Goal: Navigation & Orientation: Find specific page/section

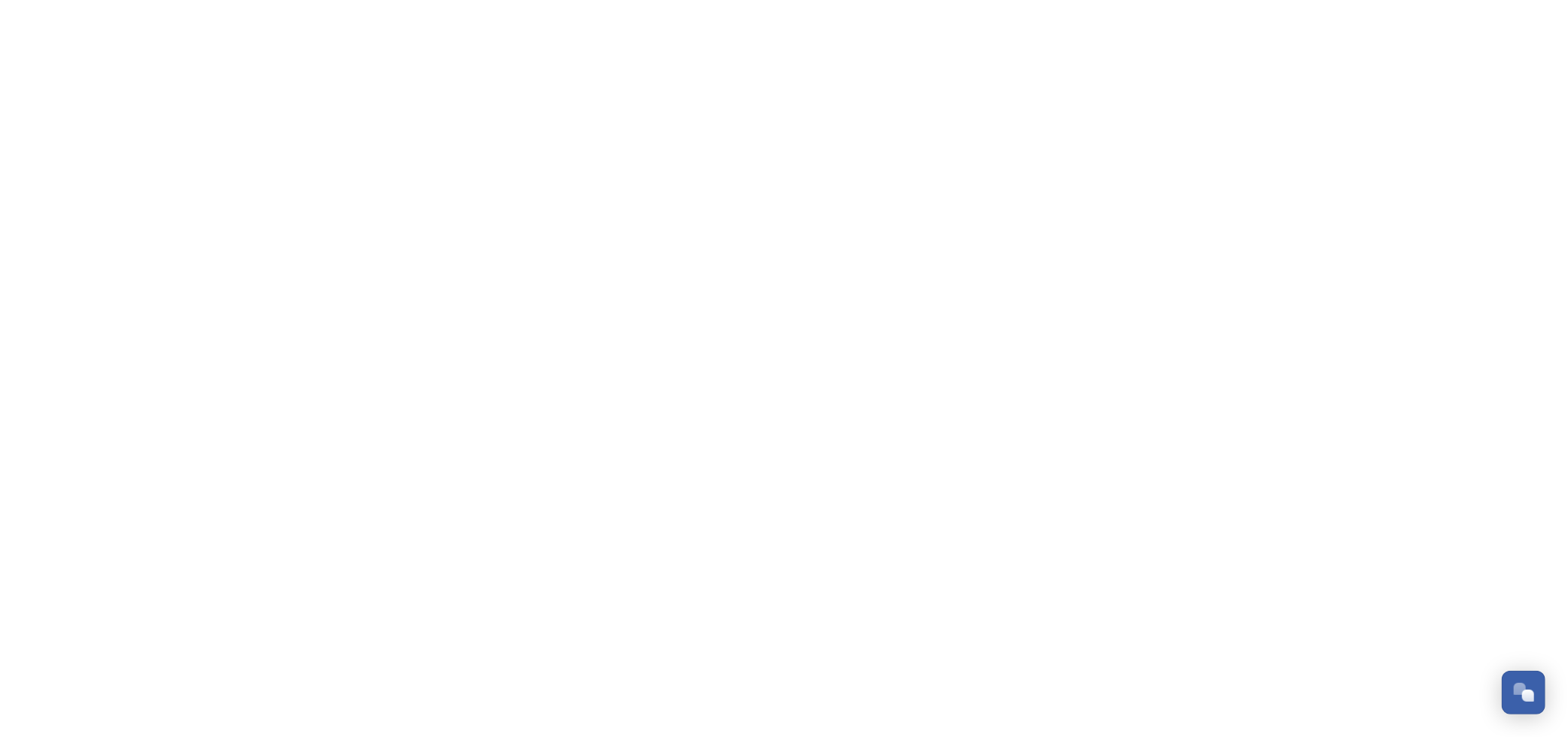
scroll to position [163, 0]
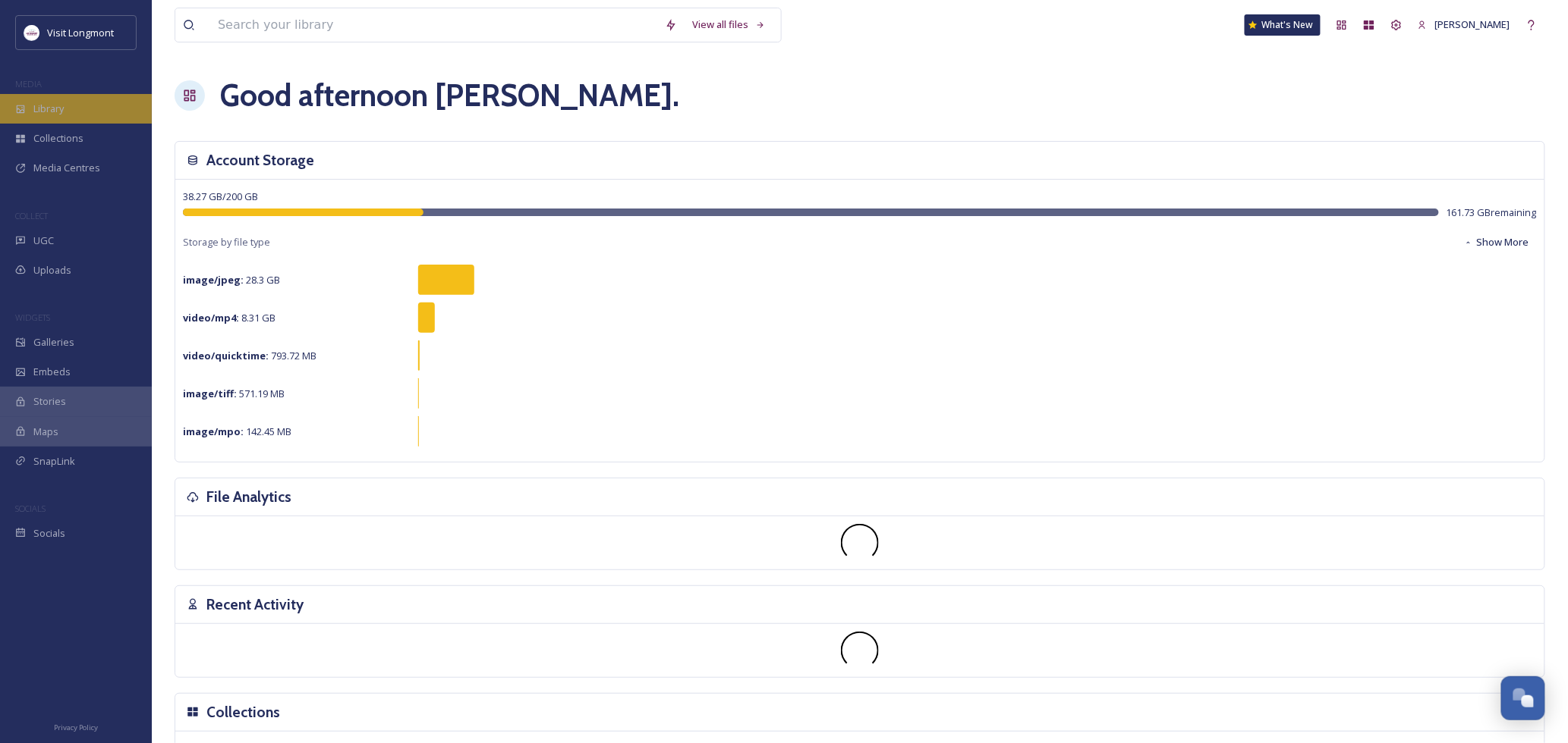
click at [55, 112] on span "Library" at bounding box center [49, 109] width 30 height 14
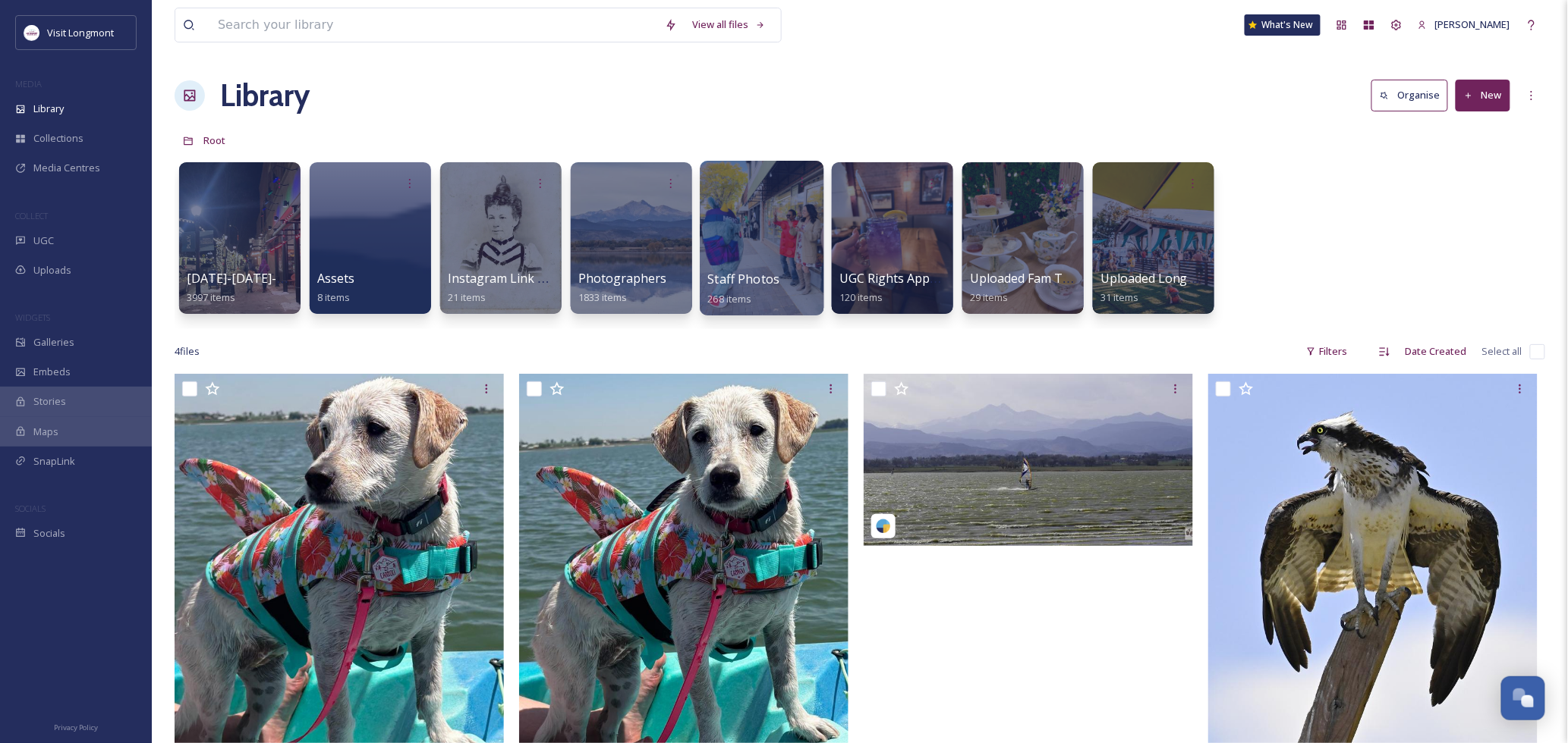
click at [738, 241] on div at bounding box center [762, 238] width 124 height 155
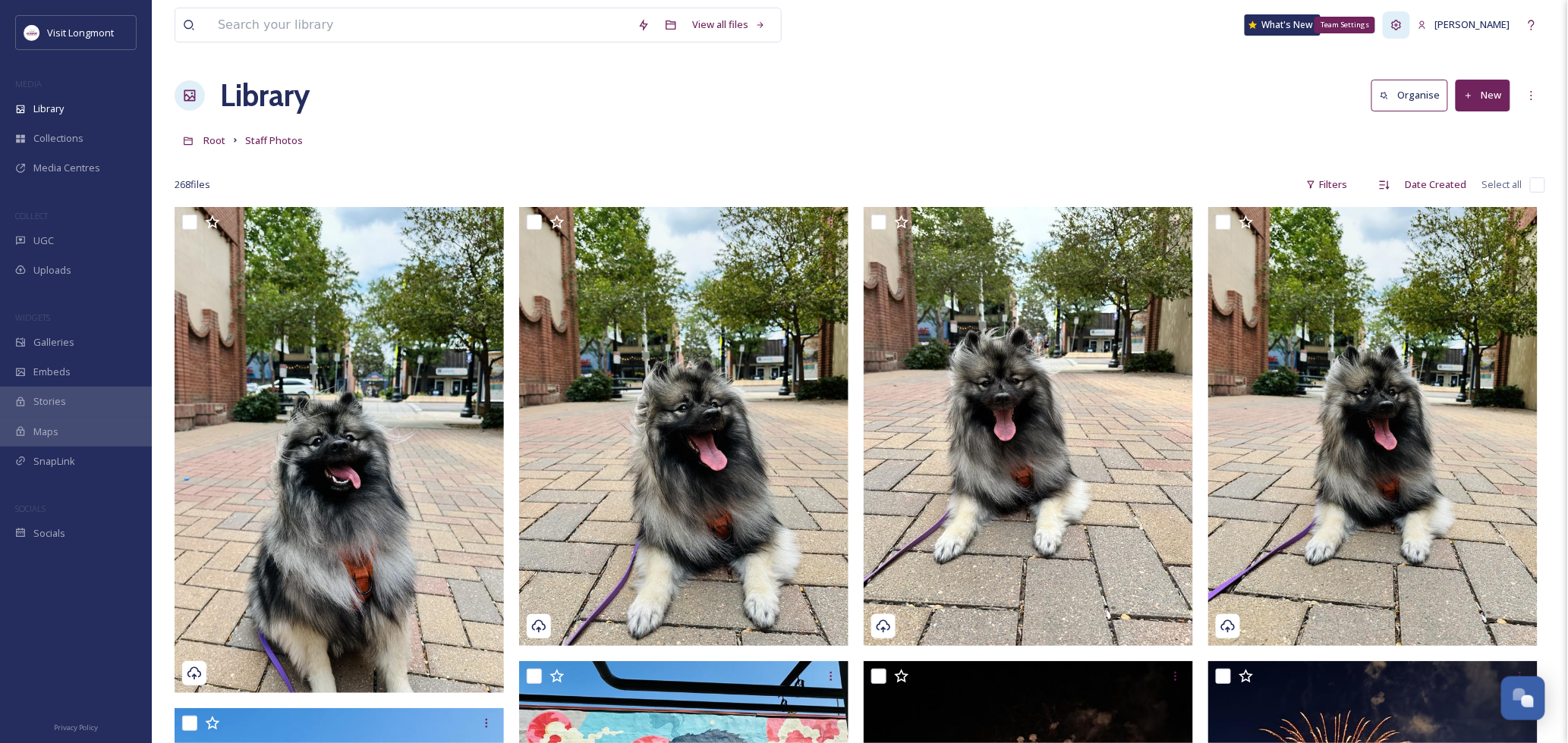
click at [1402, 26] on icon at bounding box center [1396, 25] width 12 height 12
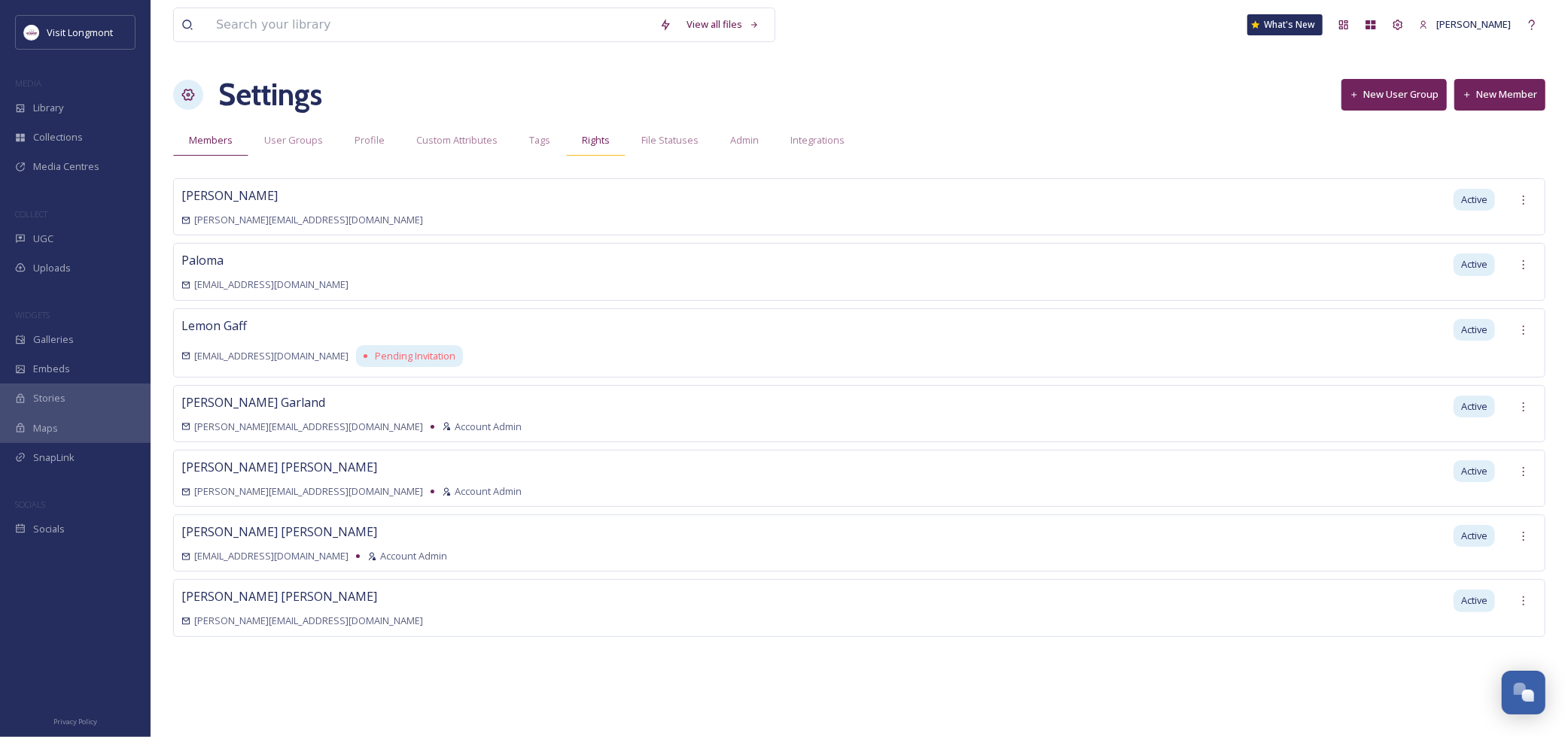
click at [584, 136] on span "Rights" at bounding box center [596, 140] width 28 height 14
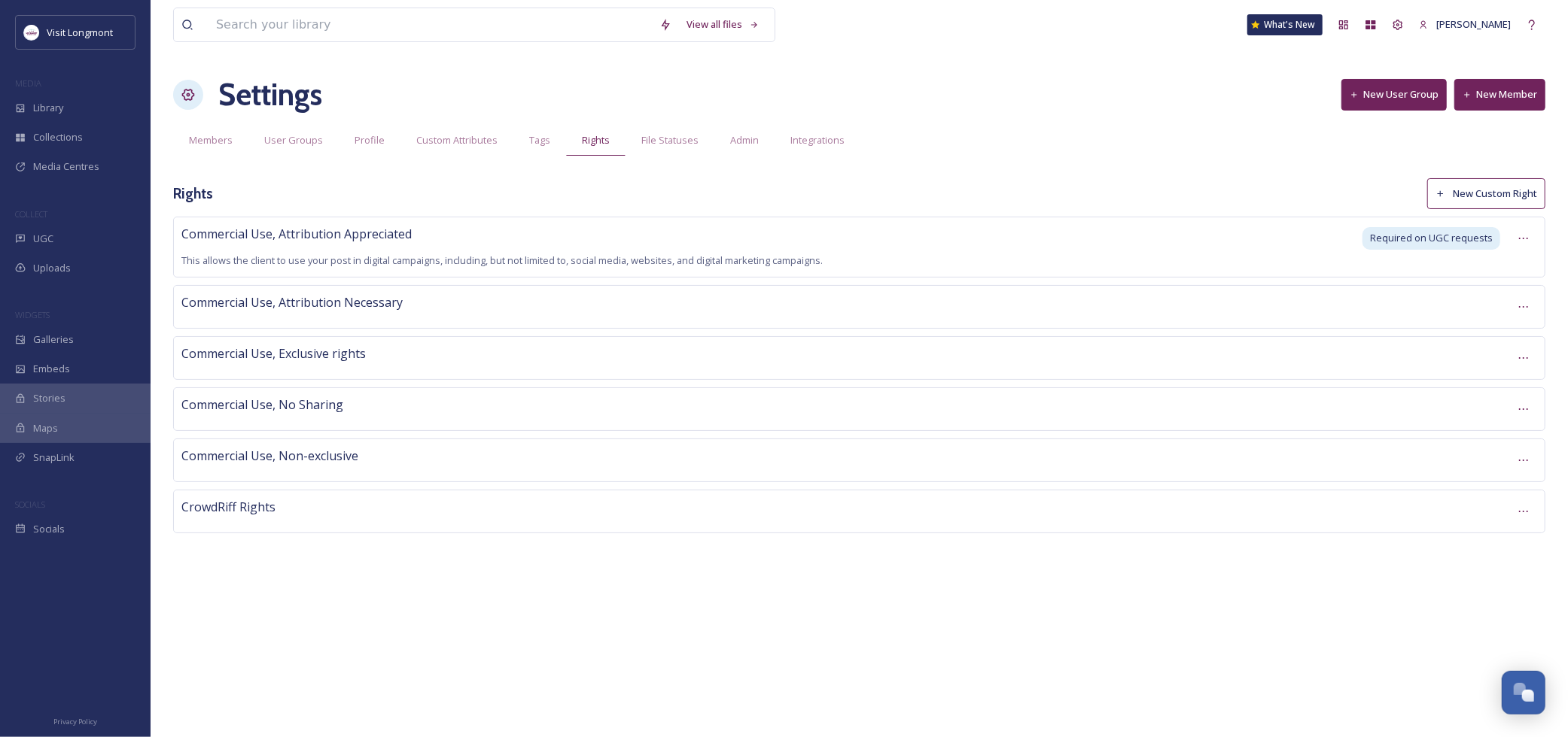
click at [477, 236] on div "Commercial Use, Attribution Appreciated This allows the client to use your post…" at bounding box center [767, 247] width 1171 height 44
click at [1207, 260] on div "Commercial Use, Attribution Appreciated This allows the client to use your post…" at bounding box center [767, 247] width 1171 height 44
click at [1530, 243] on div at bounding box center [1524, 239] width 27 height 27
click at [1488, 309] on div "Edit Right" at bounding box center [1498, 301] width 77 height 29
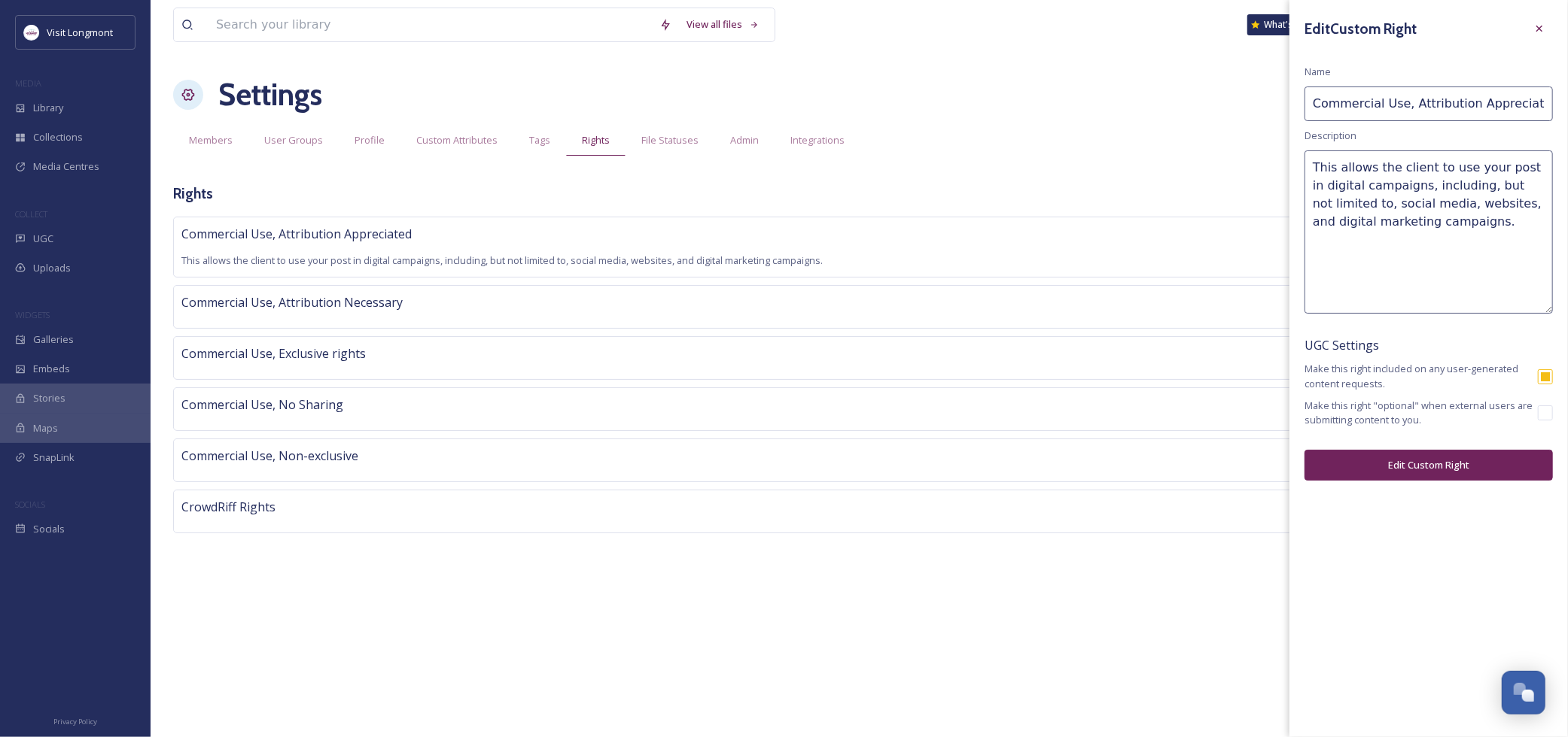
drag, startPoint x: 1548, startPoint y: 200, endPoint x: 1552, endPoint y: 312, distance: 112.1
click at [1552, 312] on textarea "This allows the client to use your post in digital campaigns, including, but no…" at bounding box center [1429, 232] width 249 height 163
drag, startPoint x: 1492, startPoint y: 233, endPoint x: 1263, endPoint y: 145, distance: 245.3
click at [1263, 145] on div "View all files What's New [PERSON_NAME] Settings New User Group New Member Memb…" at bounding box center [859, 368] width 1417 height 737
click at [1545, 33] on div at bounding box center [1539, 29] width 27 height 27
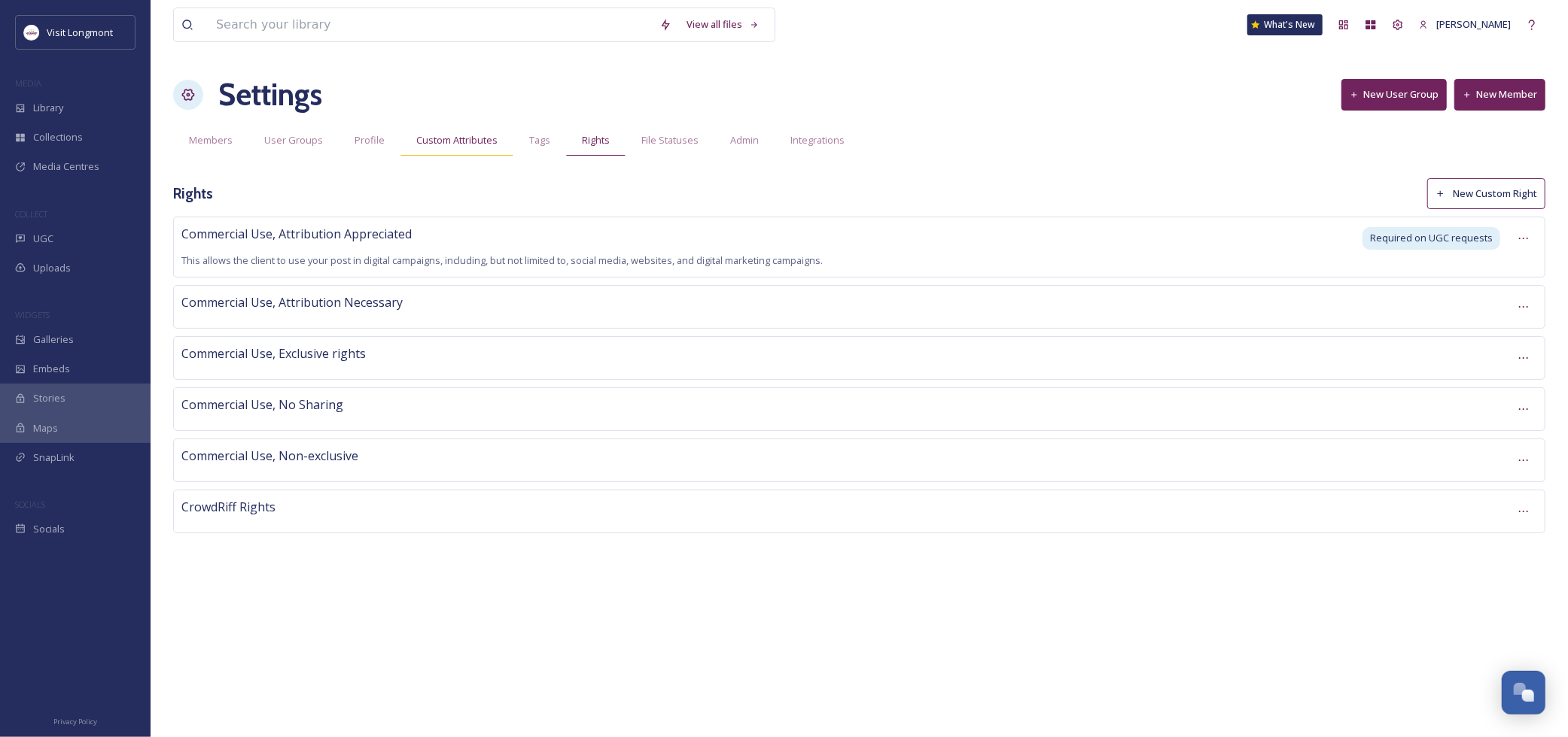
click at [459, 139] on span "Custom Attributes" at bounding box center [457, 140] width 81 height 14
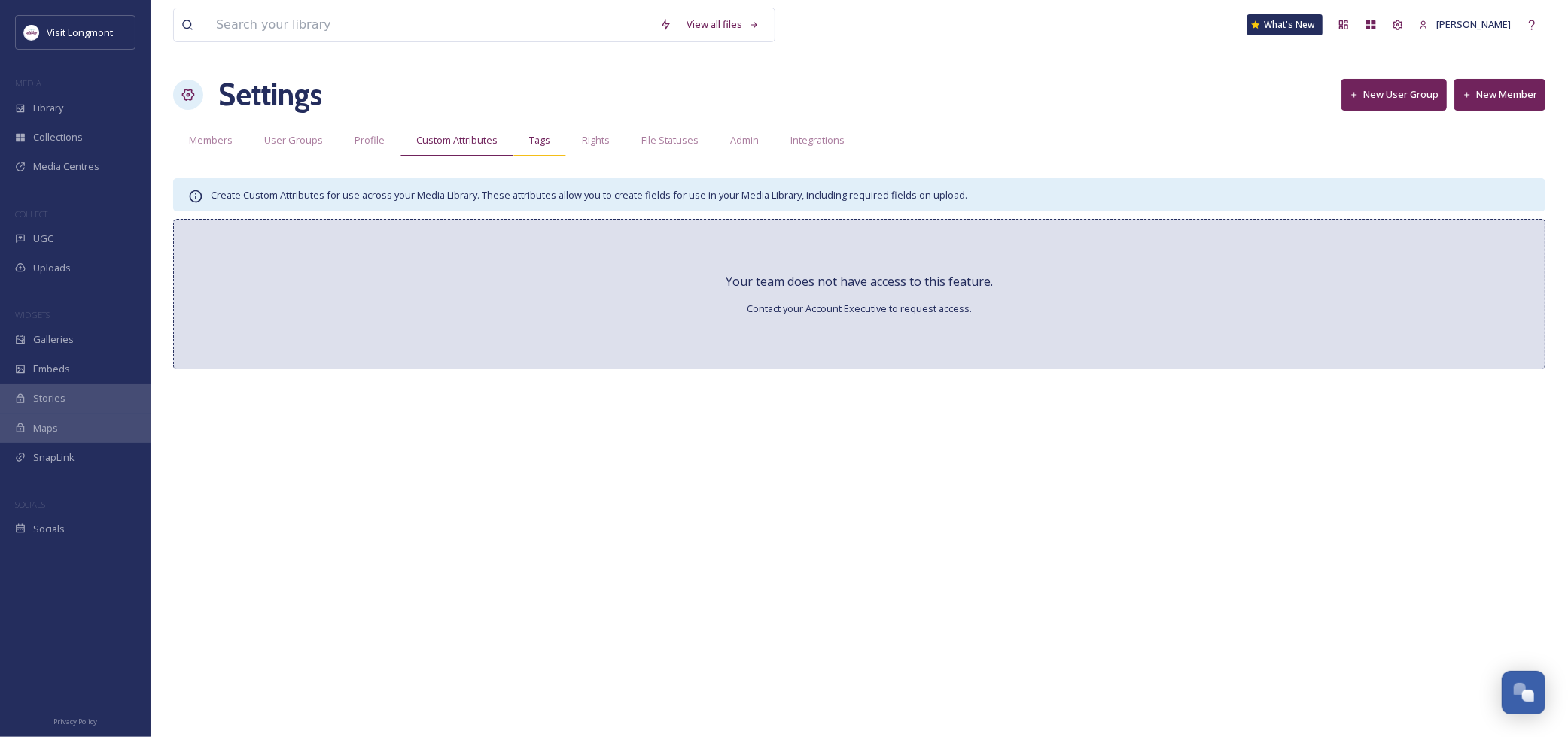
click at [531, 137] on span "Tags" at bounding box center [540, 140] width 21 height 14
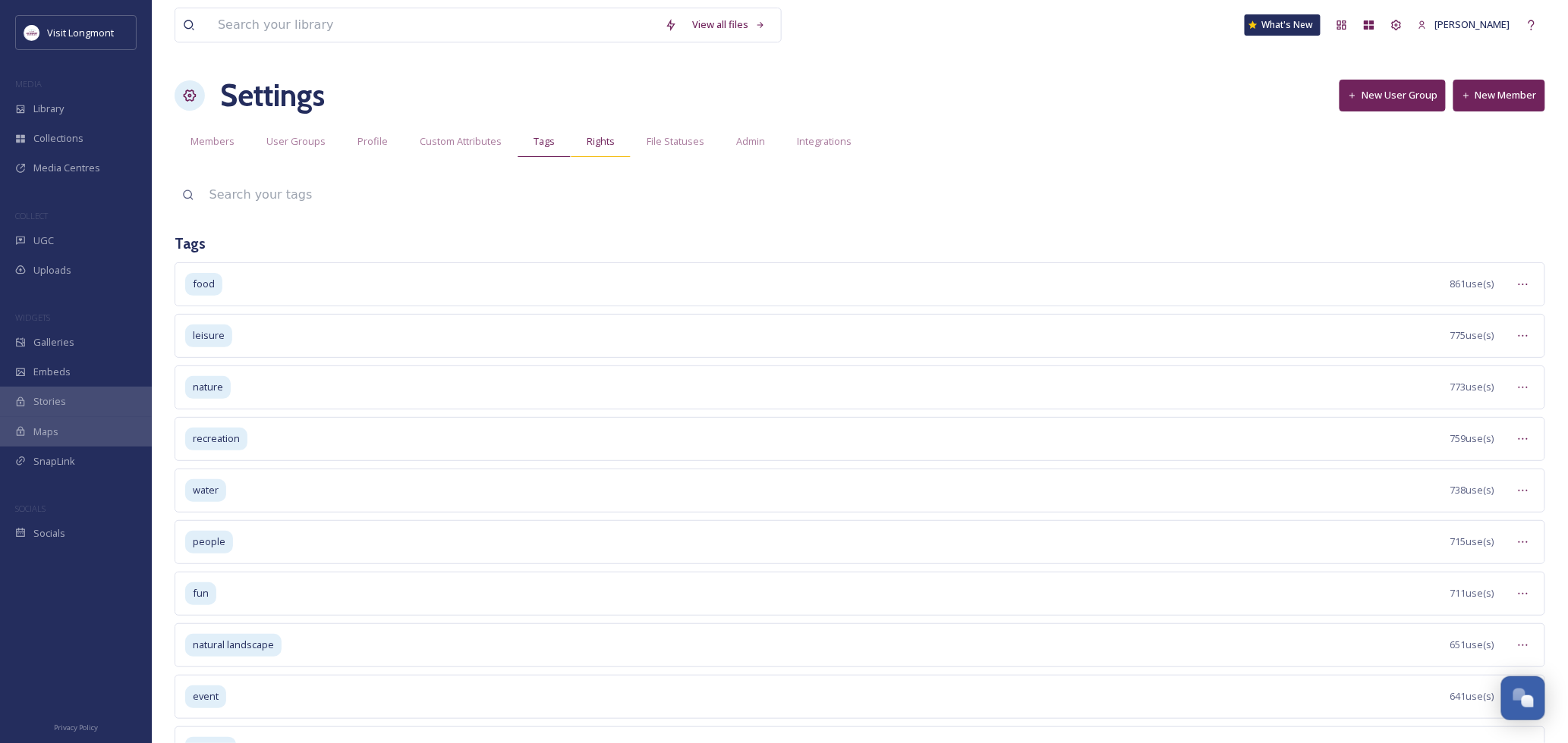
click at [596, 143] on span "Rights" at bounding box center [601, 141] width 28 height 14
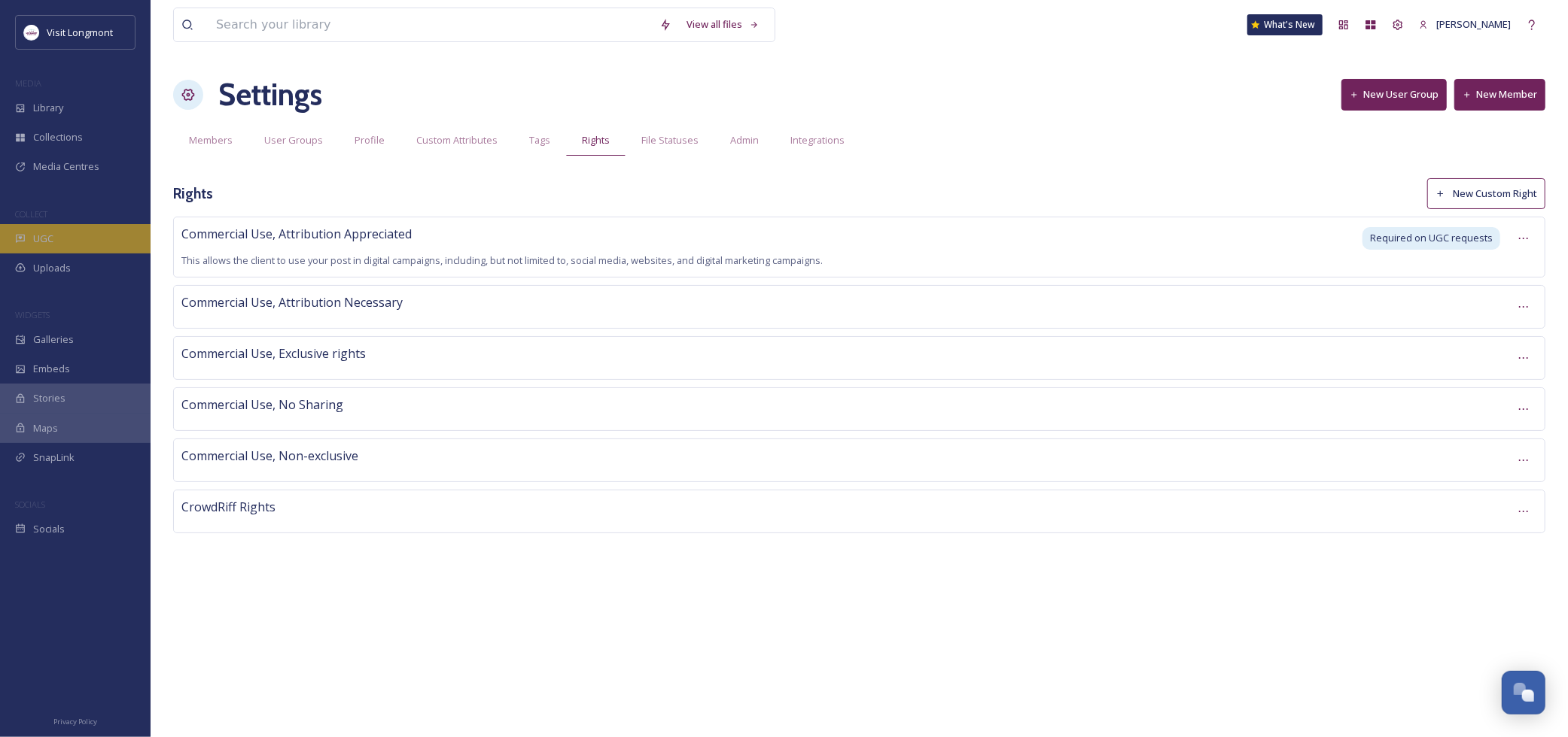
click at [57, 247] on div "UGC" at bounding box center [75, 239] width 151 height 29
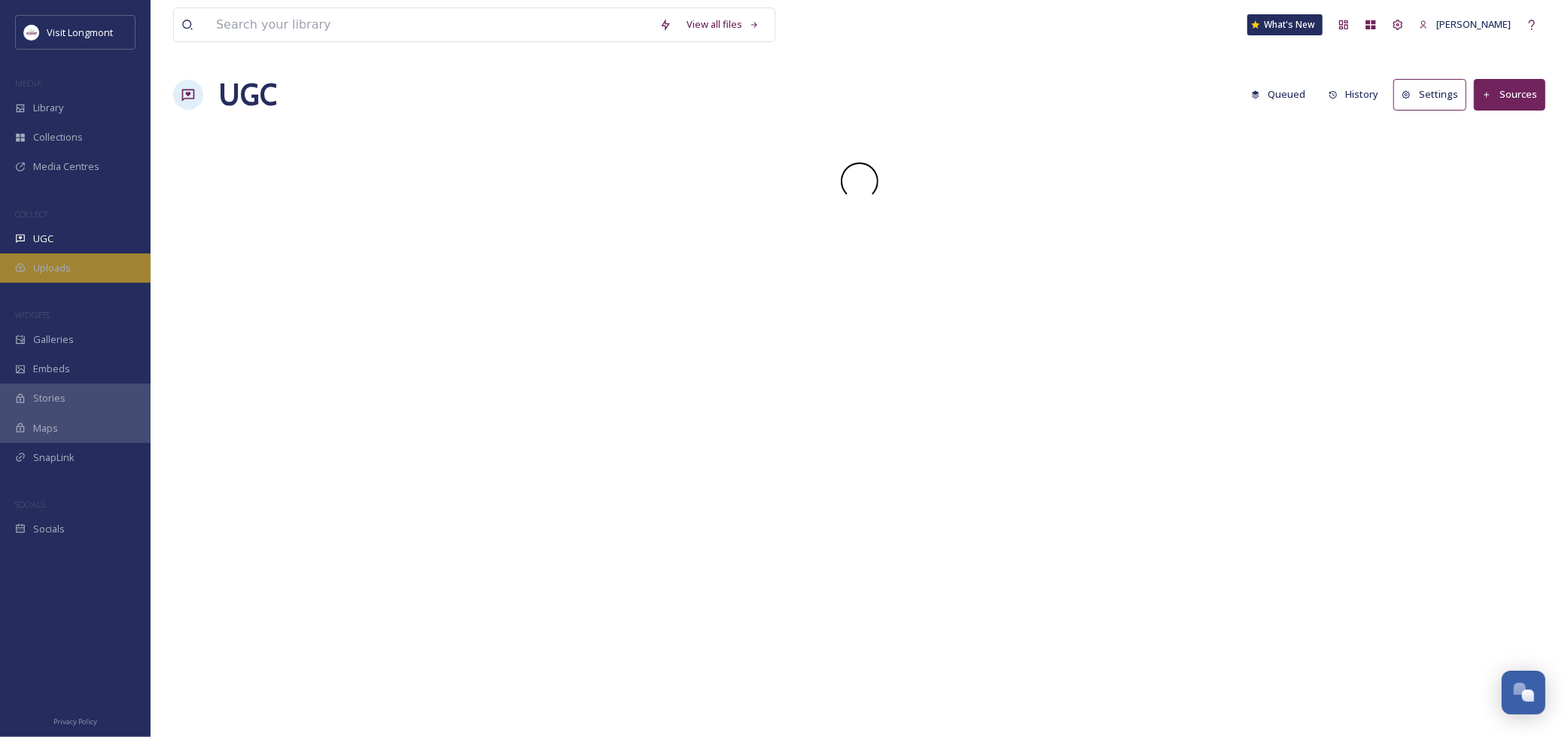
click at [57, 268] on span "Uploads" at bounding box center [52, 268] width 38 height 14
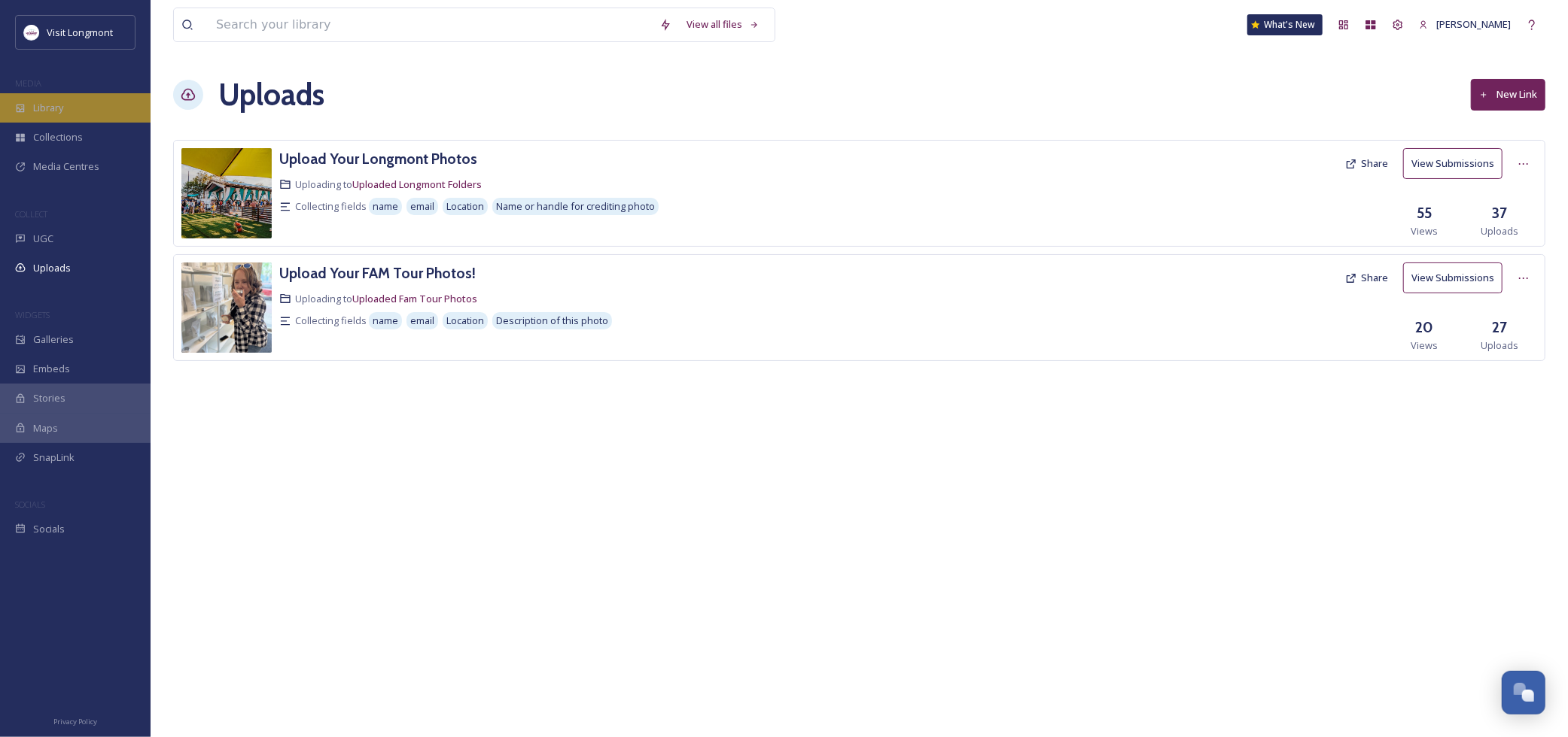
click at [70, 114] on div "Library" at bounding box center [75, 108] width 151 height 29
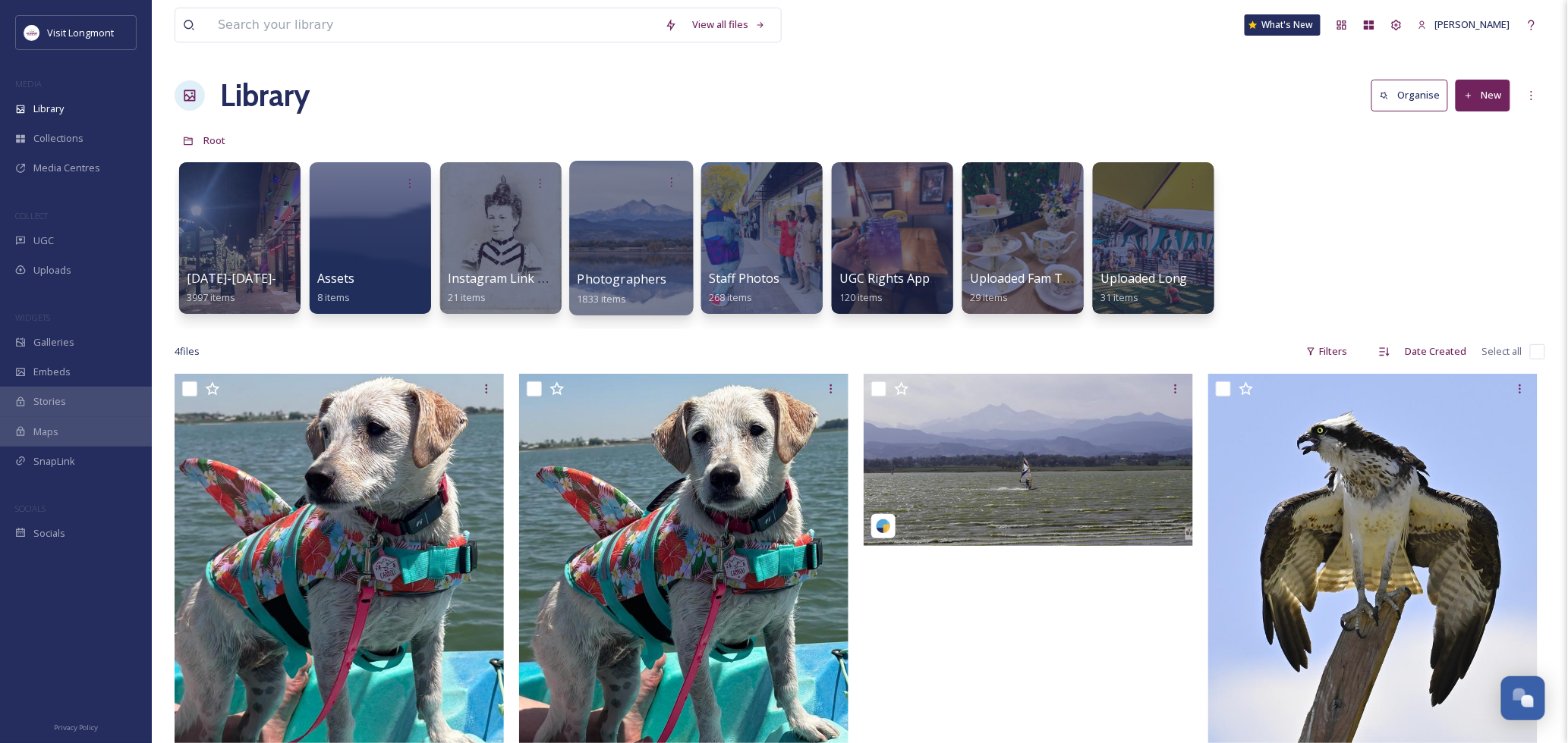
click at [634, 248] on div at bounding box center [631, 238] width 124 height 155
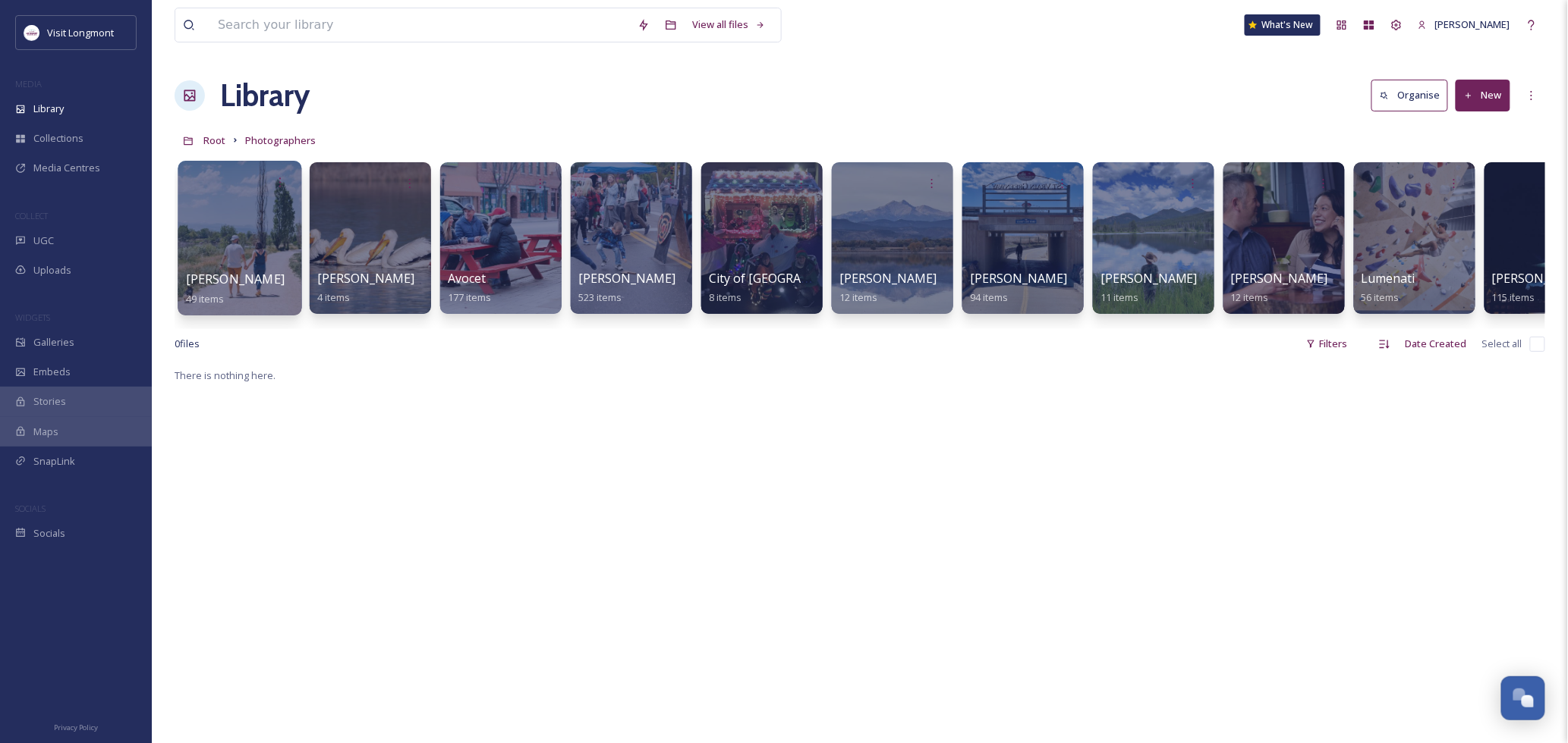
click at [256, 239] on div at bounding box center [239, 238] width 124 height 155
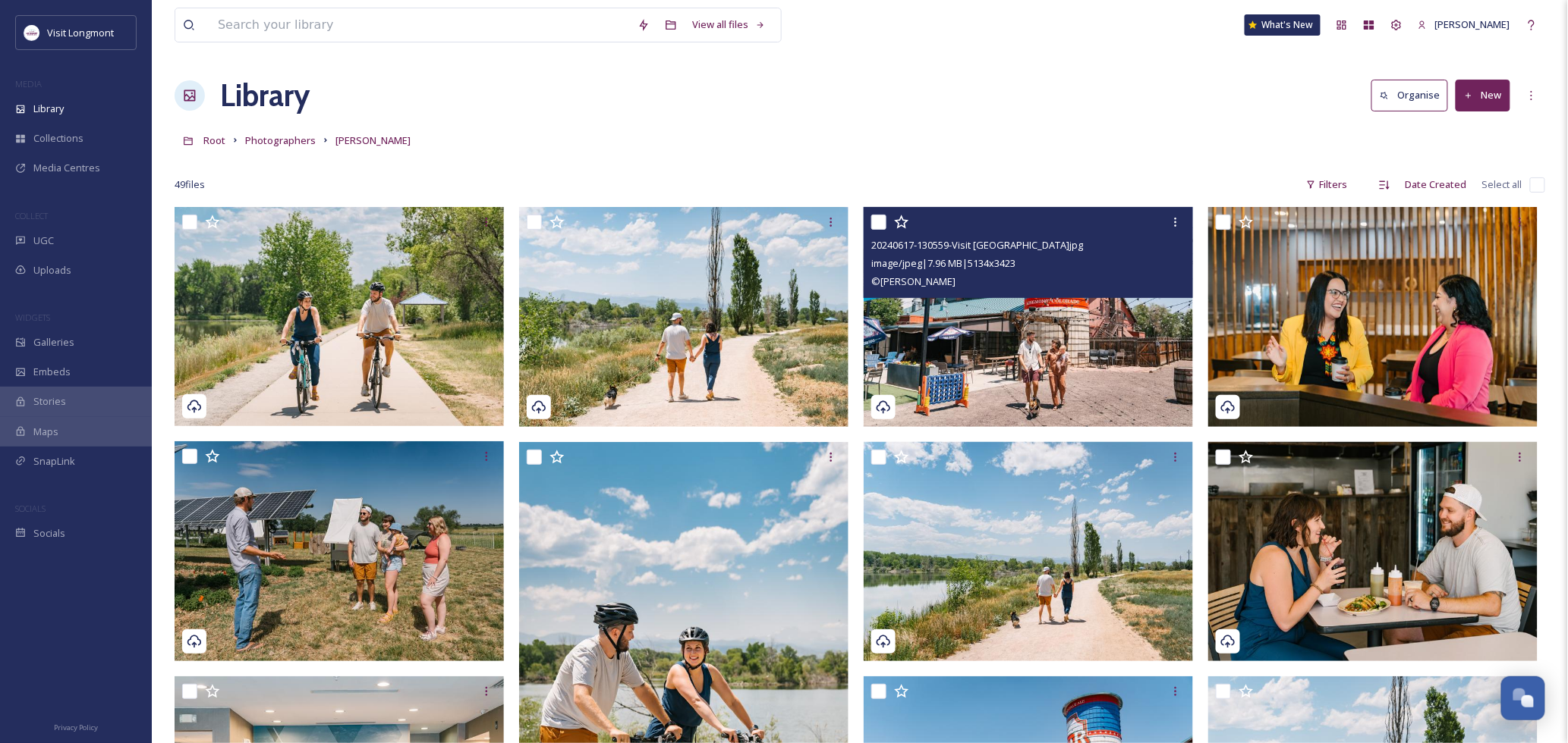
click at [1002, 342] on img at bounding box center [1028, 317] width 330 height 220
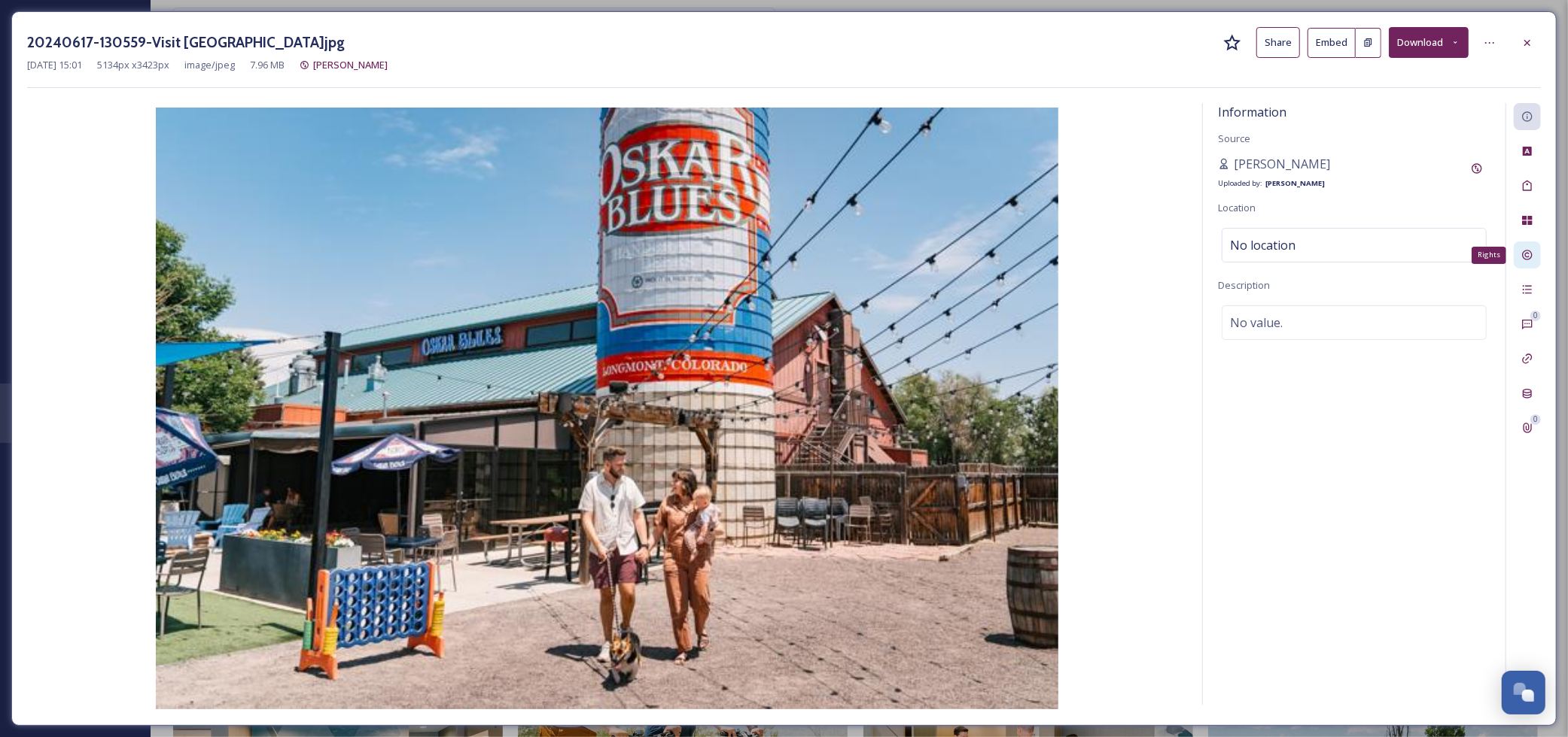
click at [1536, 256] on div "Rights" at bounding box center [1527, 255] width 27 height 27
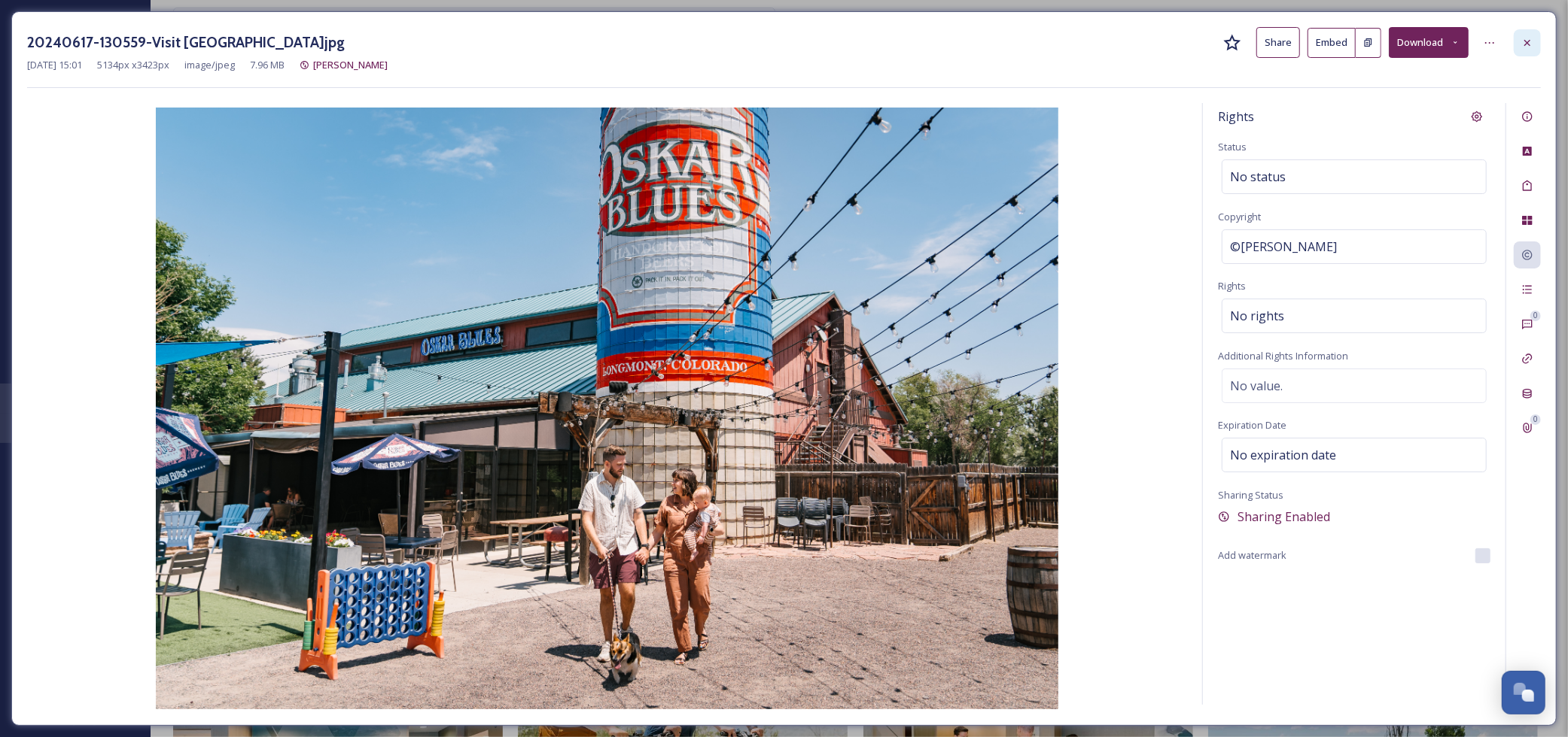
click at [1525, 38] on icon at bounding box center [1527, 43] width 12 height 12
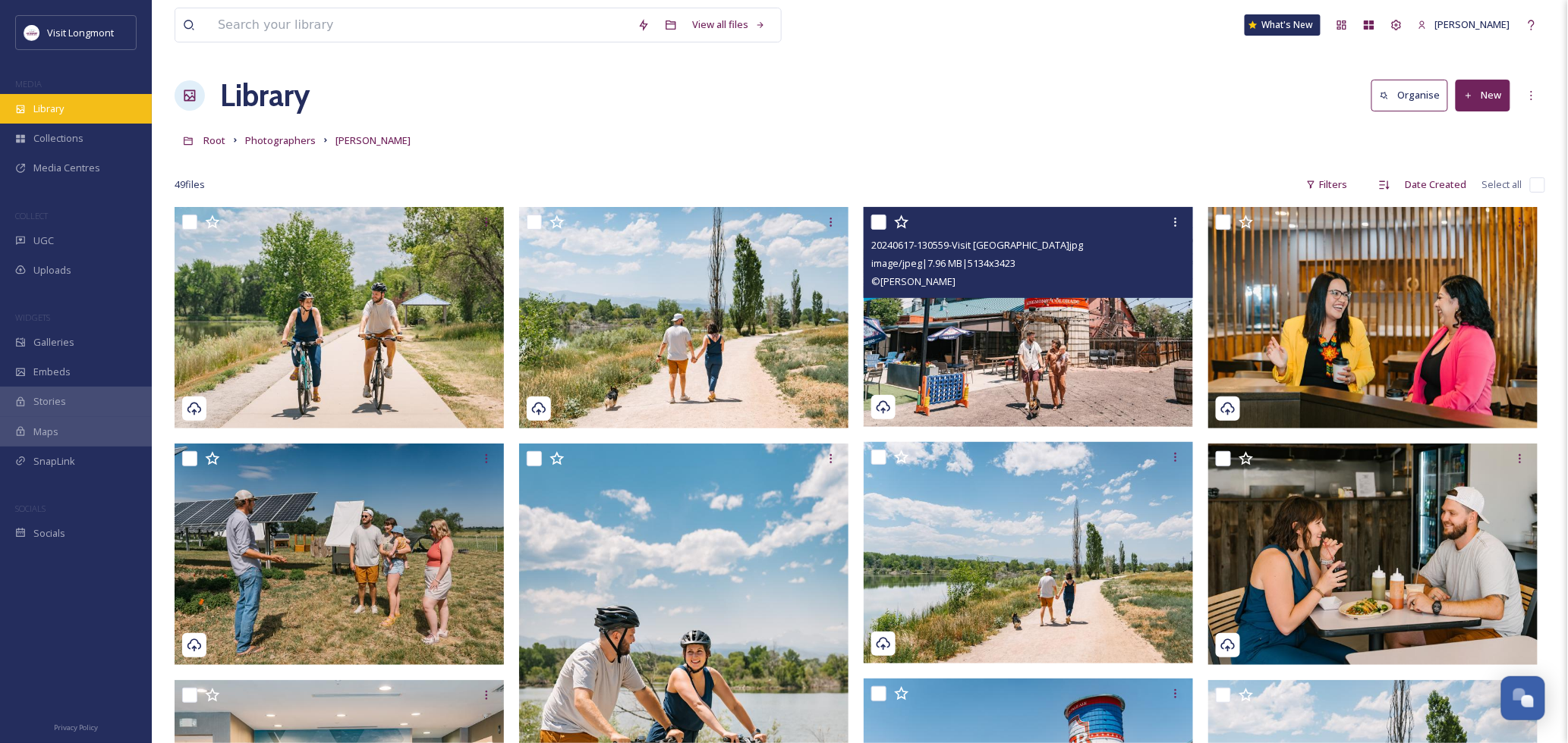
click at [73, 114] on div "Library" at bounding box center [76, 109] width 152 height 30
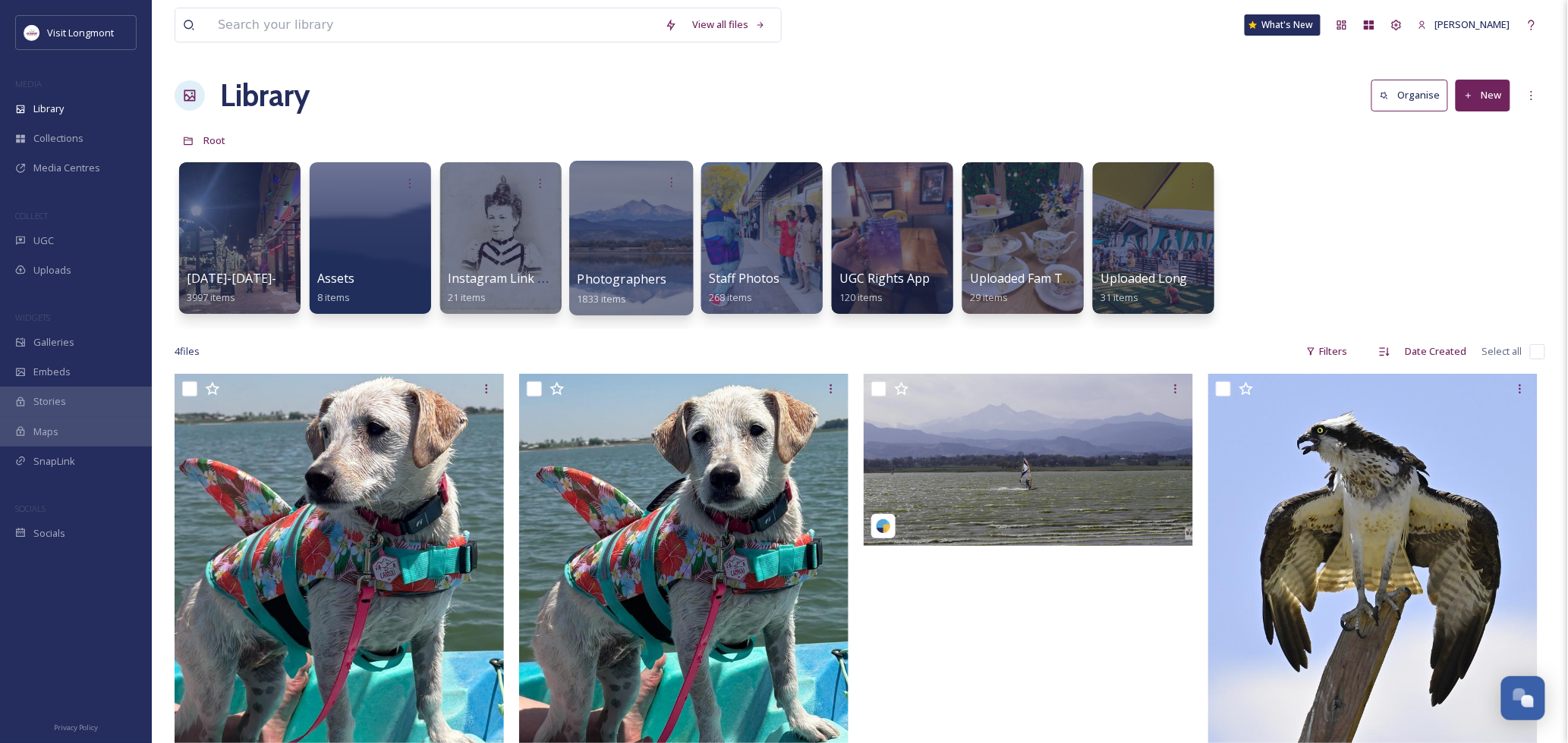
click at [644, 238] on div at bounding box center [631, 238] width 124 height 155
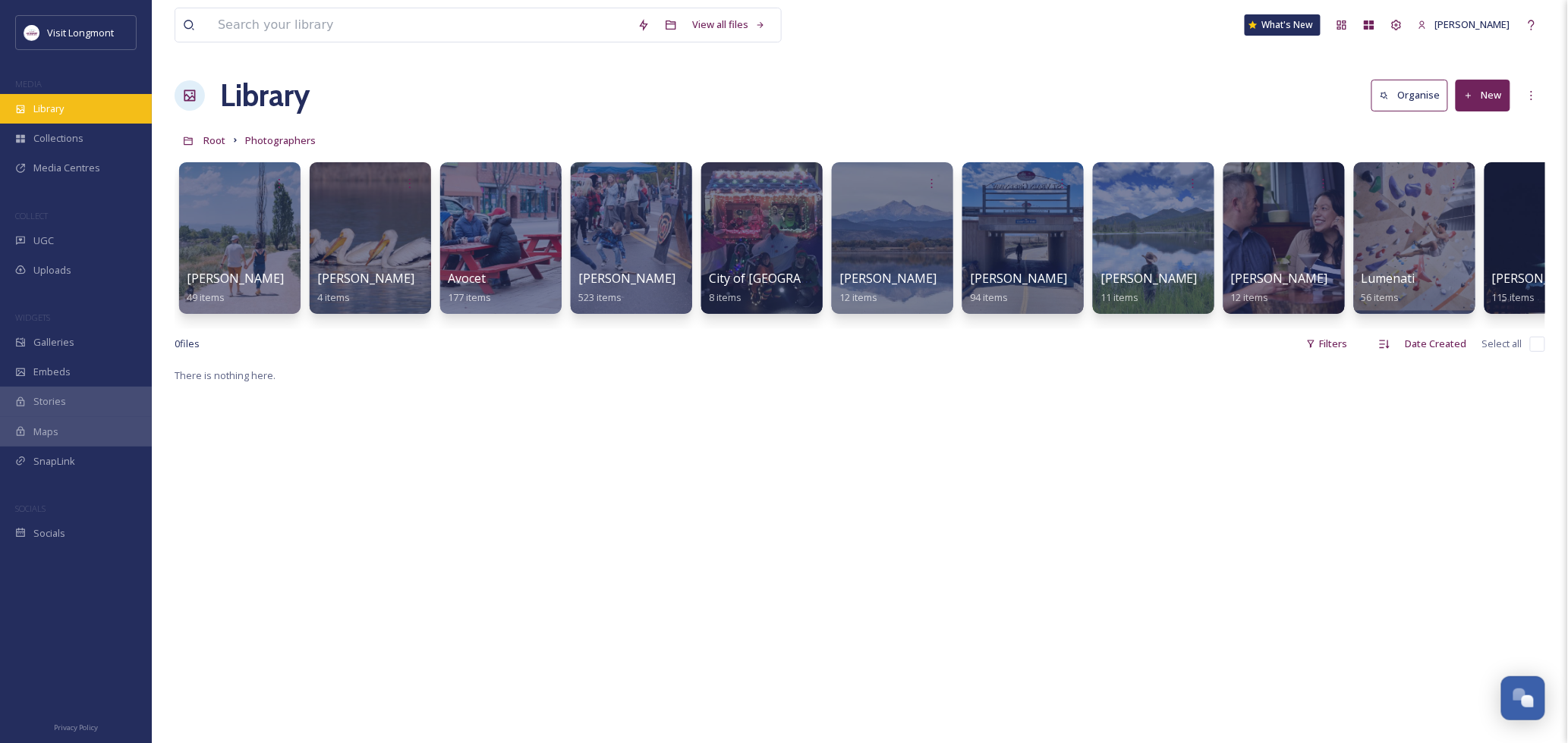
click at [81, 109] on div "Library" at bounding box center [76, 109] width 152 height 30
